Goal: Book appointment/travel/reservation

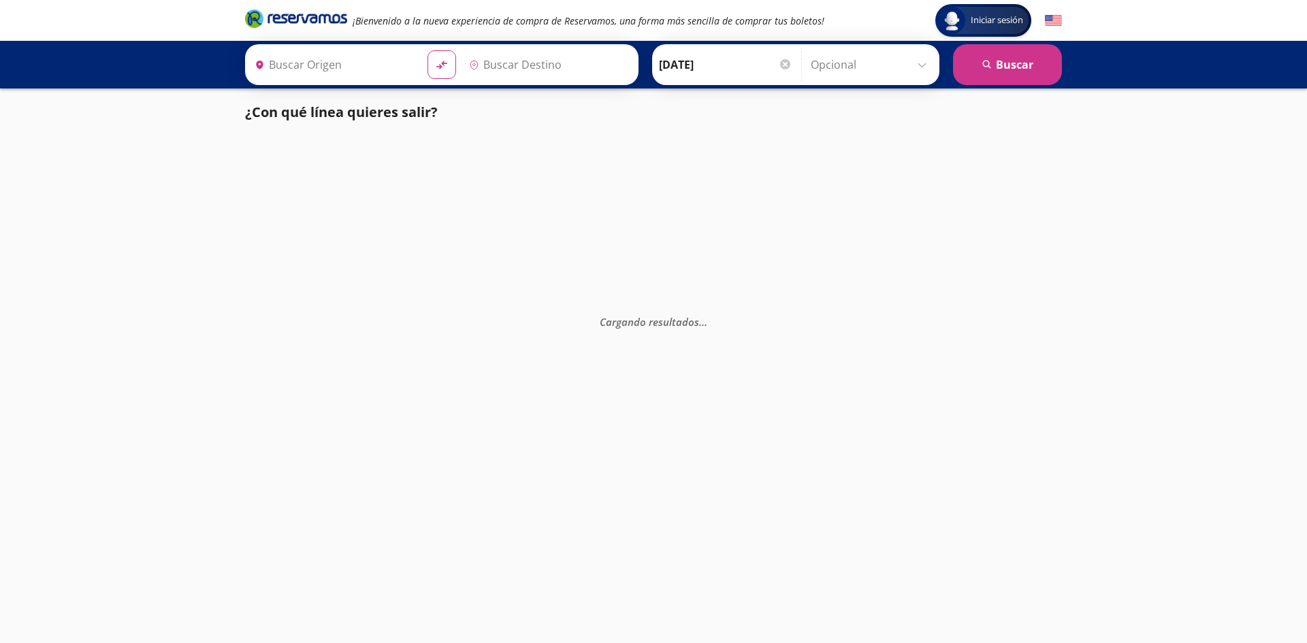
type input "[GEOGRAPHIC_DATA], [GEOGRAPHIC_DATA]"
type input "Melaque, [GEOGRAPHIC_DATA]"
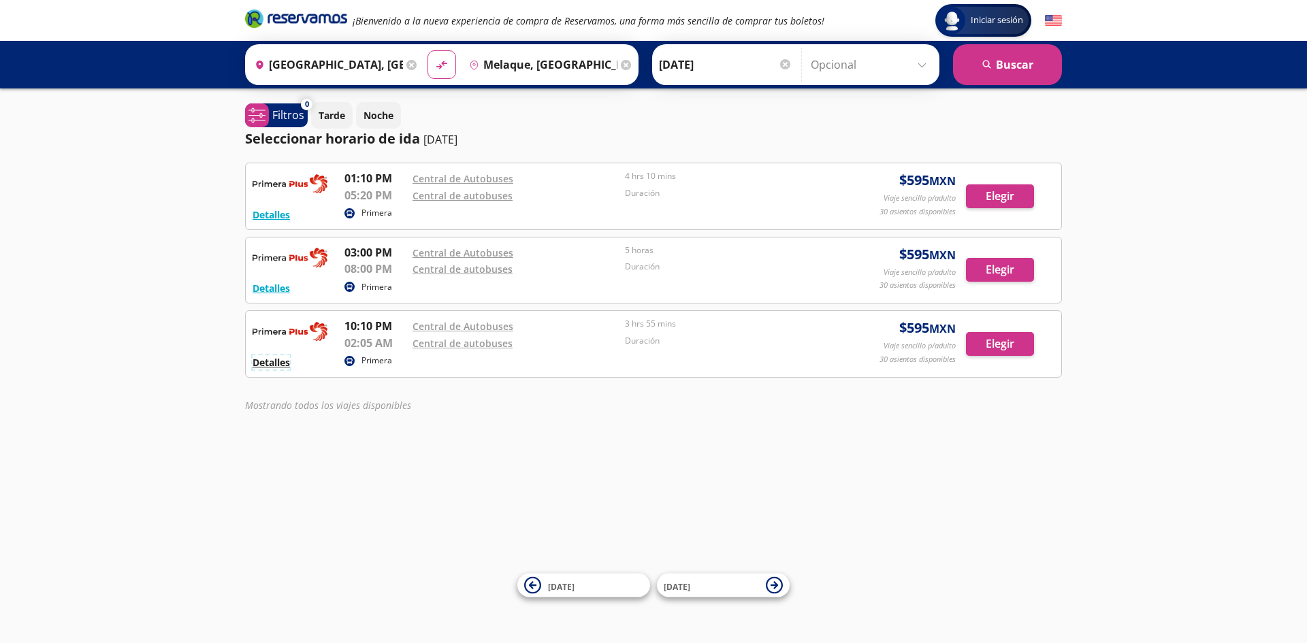
click at [284, 367] on button "Detalles" at bounding box center [271, 362] width 37 height 14
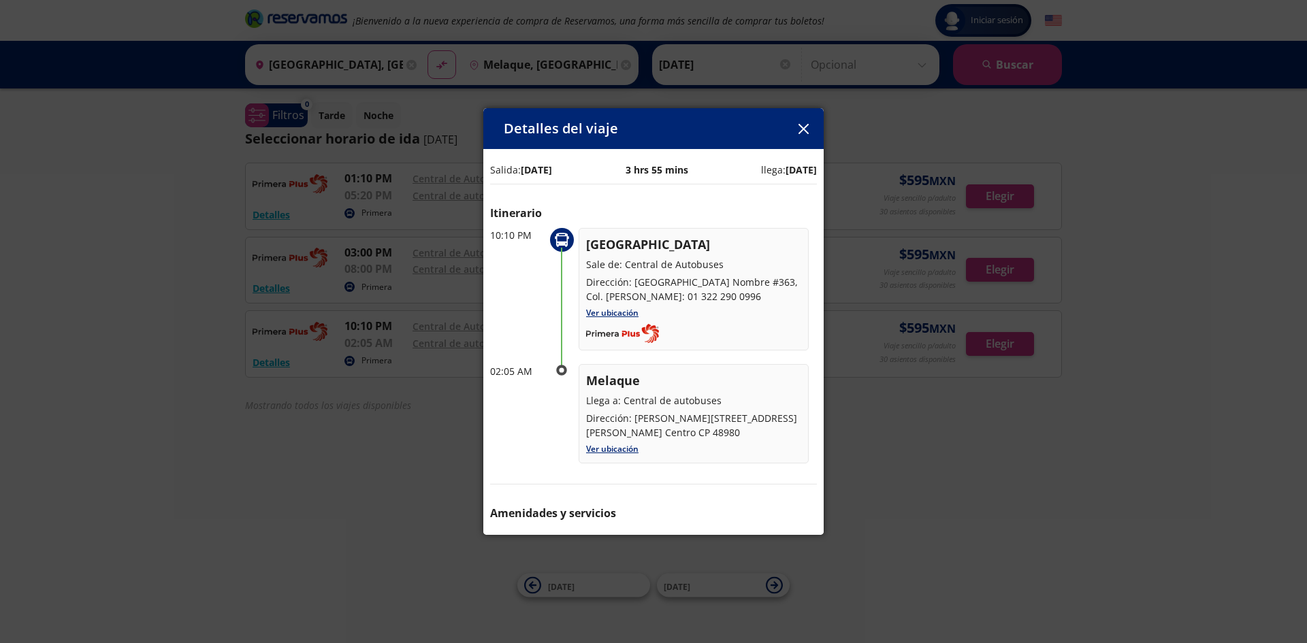
click at [808, 127] on icon "button" at bounding box center [804, 129] width 10 height 10
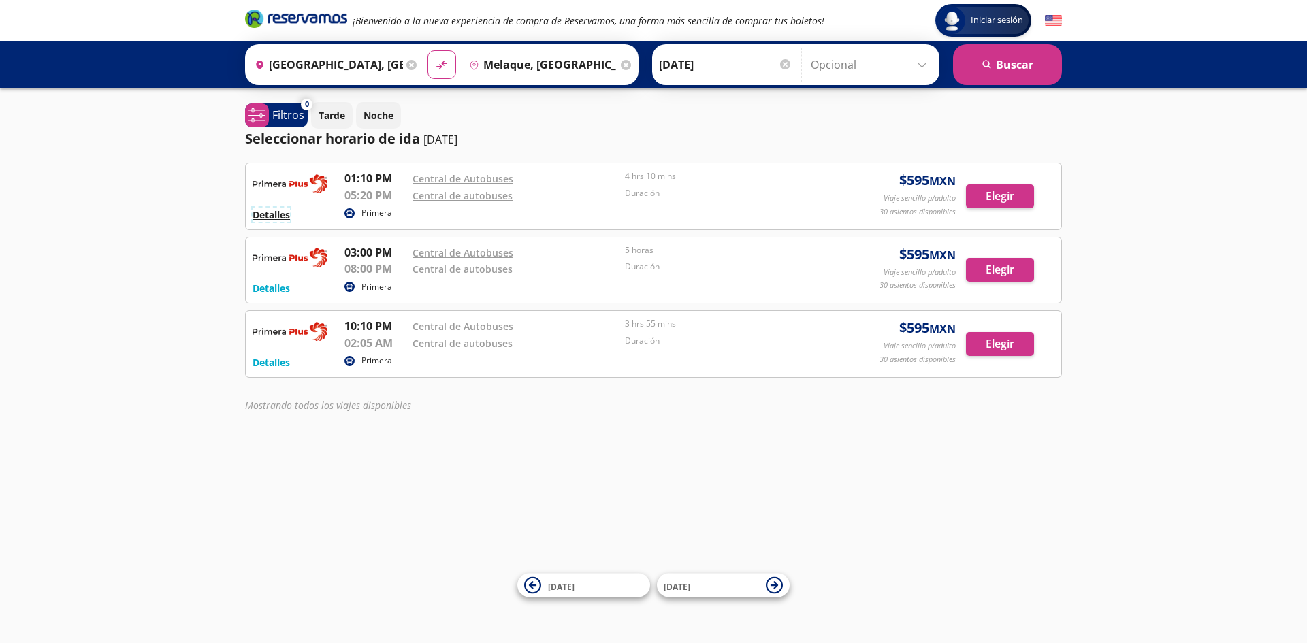
click at [287, 220] on button "Detalles" at bounding box center [271, 215] width 37 height 14
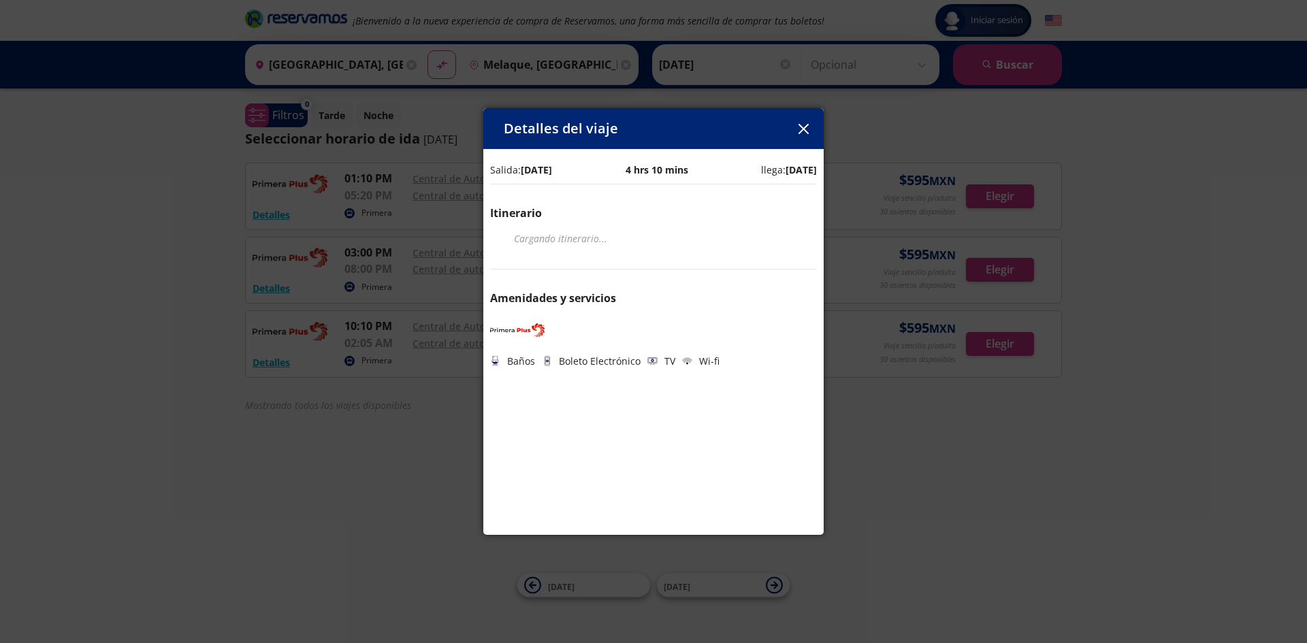
click at [813, 118] on button "button" at bounding box center [803, 128] width 20 height 20
